Goal: Navigation & Orientation: Locate item on page

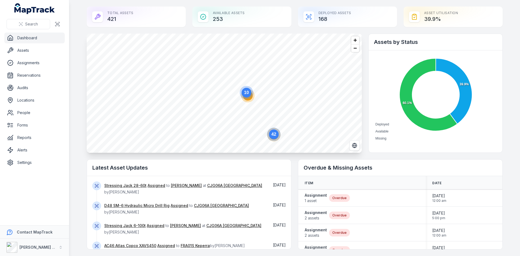
click at [248, 102] on icon "6" at bounding box center [248, 95] width 16 height 16
click at [356, 50] on span "Zoom out" at bounding box center [355, 48] width 8 height 8
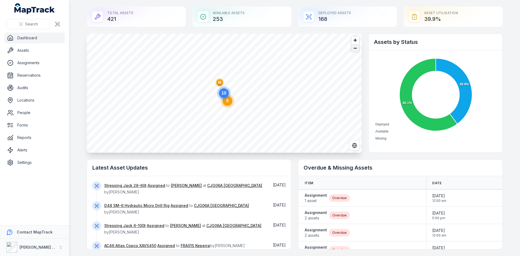
click at [356, 50] on span "Zoom out" at bounding box center [355, 48] width 8 height 8
click at [354, 41] on span "Zoom in" at bounding box center [355, 40] width 8 height 8
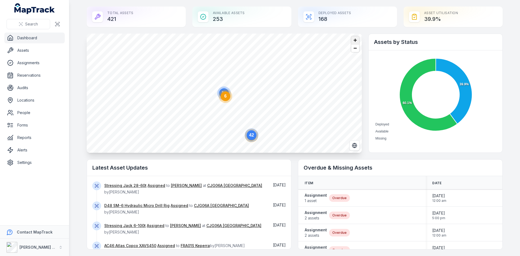
click at [354, 41] on span "Zoom in" at bounding box center [355, 40] width 8 height 8
drag, startPoint x: 296, startPoint y: 87, endPoint x: 279, endPoint y: 39, distance: 50.6
click at [279, 39] on circle at bounding box center [278, 42] width 10 height 10
click at [354, 38] on span "Zoom in" at bounding box center [355, 40] width 8 height 8
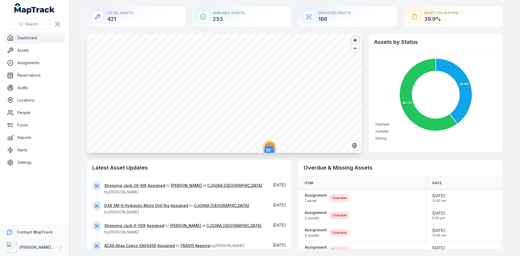
click at [354, 38] on span "Zoom in" at bounding box center [355, 40] width 8 height 8
click at [281, 2] on main "Total Assets 421 Available Assets 253 Deployed Assets 168 Asset utilisation 39.…" at bounding box center [294, 128] width 450 height 256
click at [265, 107] on circle at bounding box center [268, 103] width 10 height 10
click at [255, 106] on text "8" at bounding box center [256, 105] width 2 height 5
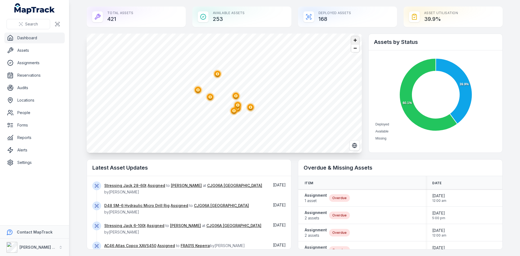
click at [354, 42] on span "Zoom in" at bounding box center [355, 40] width 8 height 8
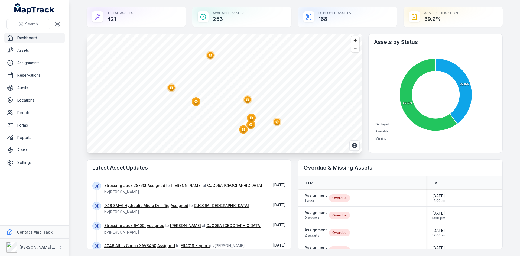
click at [251, 126] on ellipse "button" at bounding box center [250, 124] width 6 height 6
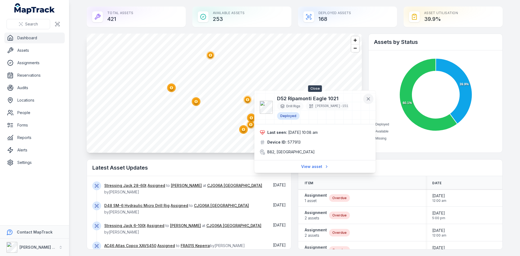
click at [371, 96] on button at bounding box center [368, 99] width 10 height 10
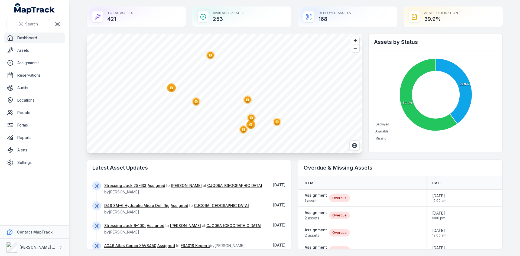
click at [276, 121] on circle "button" at bounding box center [276, 121] width 3 height 3
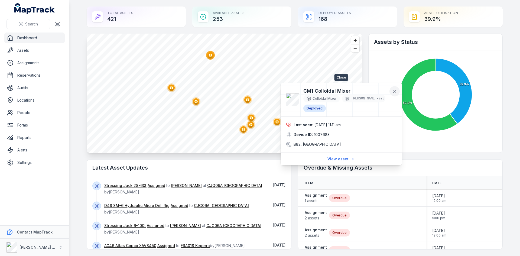
click at [395, 92] on icon at bounding box center [394, 91] width 3 height 3
